Goal: Find specific page/section: Find specific page/section

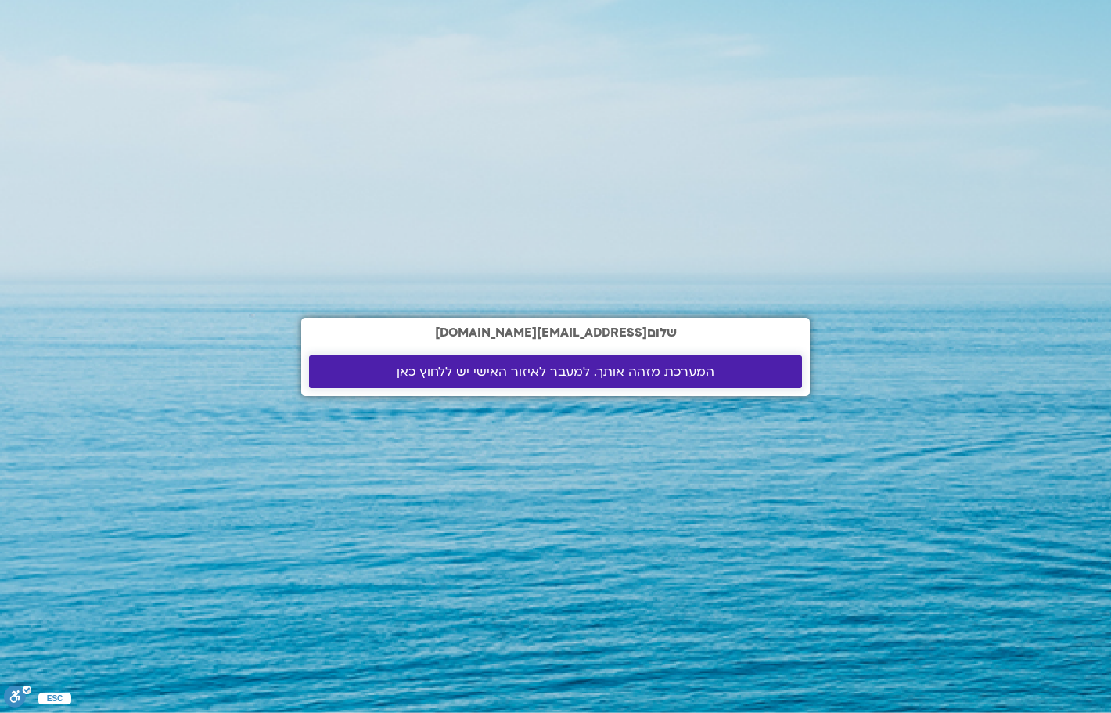
click at [480, 373] on span "המערכת מזהה אותך. למעבר לאיזור האישי יש ללחוץ כאן" at bounding box center [556, 372] width 318 height 14
click at [481, 371] on span "המערכת מזהה אותך. למעבר לאיזור האישי יש ללחוץ כאן" at bounding box center [556, 372] width 318 height 14
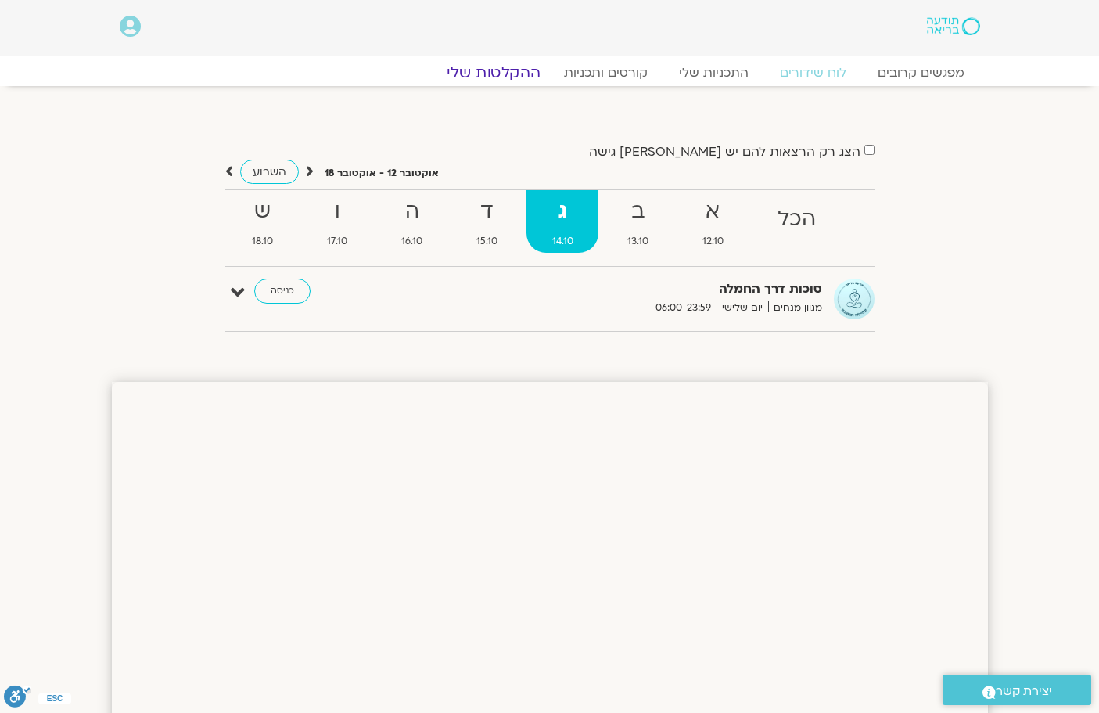
click at [516, 72] on link "ההקלטות שלי" at bounding box center [493, 72] width 131 height 19
